Goal: Information Seeking & Learning: Learn about a topic

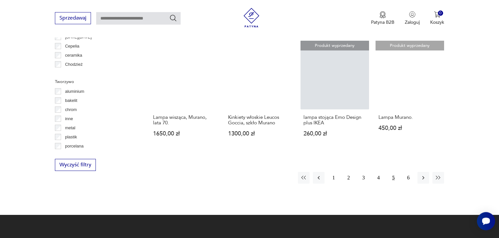
scroll to position [667, 0]
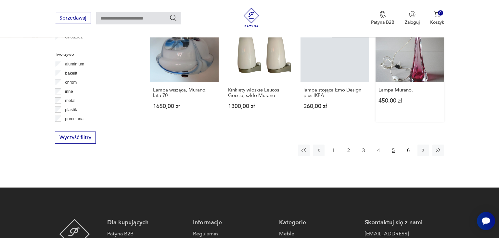
click at [415, 45] on link "Produkt wyprzedany Lampa Murano. 450,00 zł" at bounding box center [410, 67] width 69 height 108
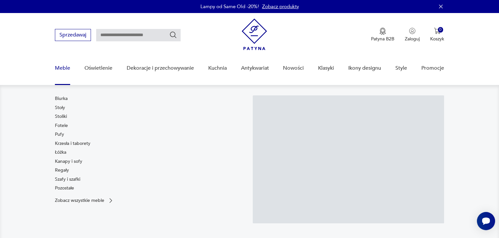
click at [57, 66] on link "Meble" at bounding box center [62, 68] width 15 height 25
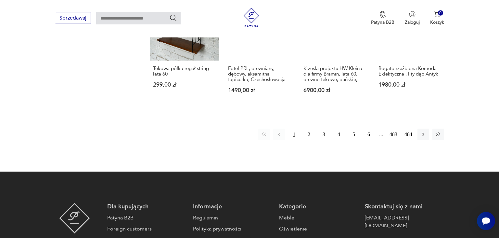
scroll to position [731, 0]
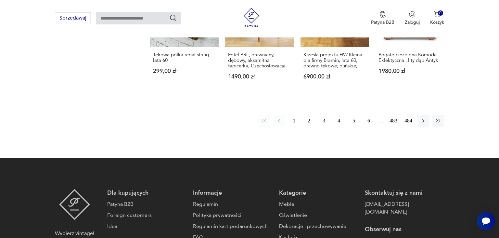
click at [309, 115] on button "2" at bounding box center [309, 121] width 12 height 12
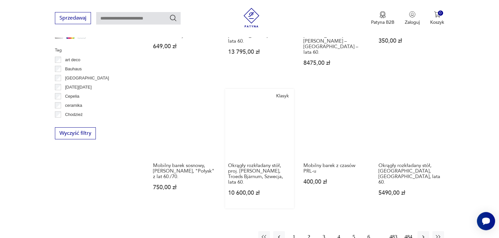
scroll to position [618, 0]
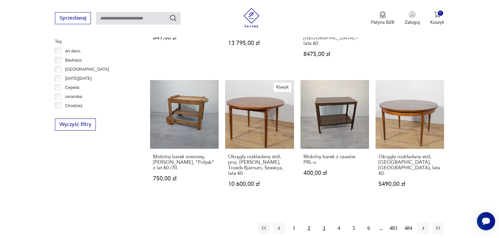
click at [324, 222] on button "3" at bounding box center [324, 228] width 12 height 12
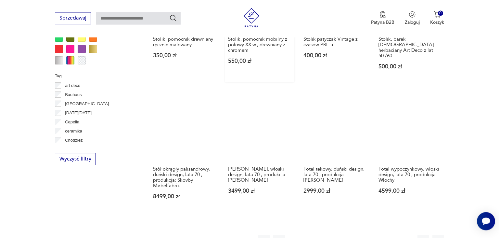
scroll to position [721, 0]
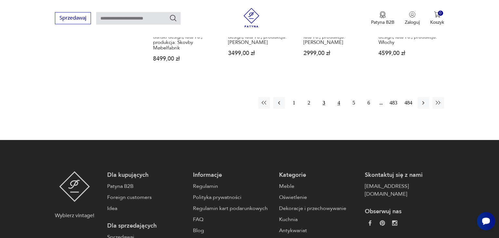
click at [338, 97] on button "4" at bounding box center [339, 103] width 12 height 12
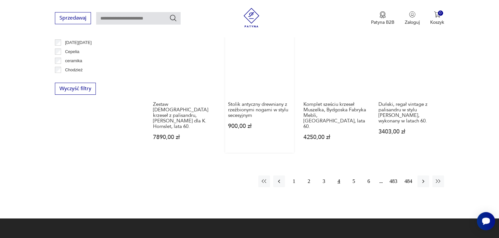
scroll to position [652, 0]
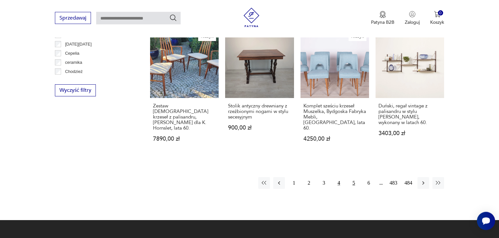
click at [353, 177] on button "5" at bounding box center [354, 183] width 12 height 12
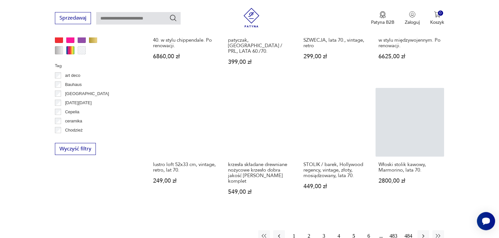
scroll to position [652, 0]
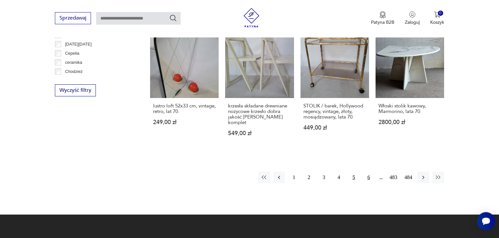
click at [368, 177] on button "6" at bounding box center [369, 177] width 12 height 12
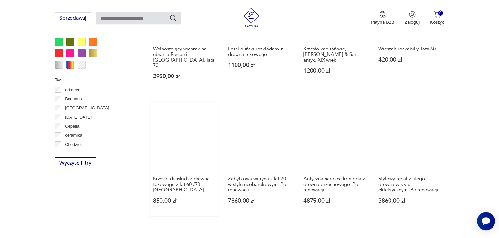
scroll to position [652, 0]
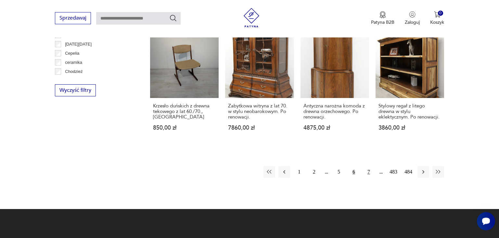
click at [368, 166] on button "7" at bounding box center [369, 172] width 12 height 12
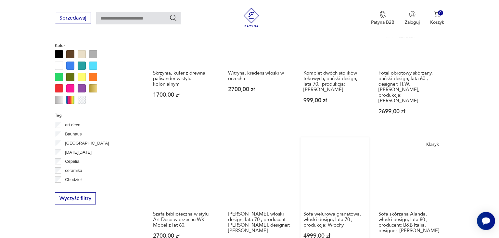
scroll to position [652, 0]
